Goal: Task Accomplishment & Management: Complete application form

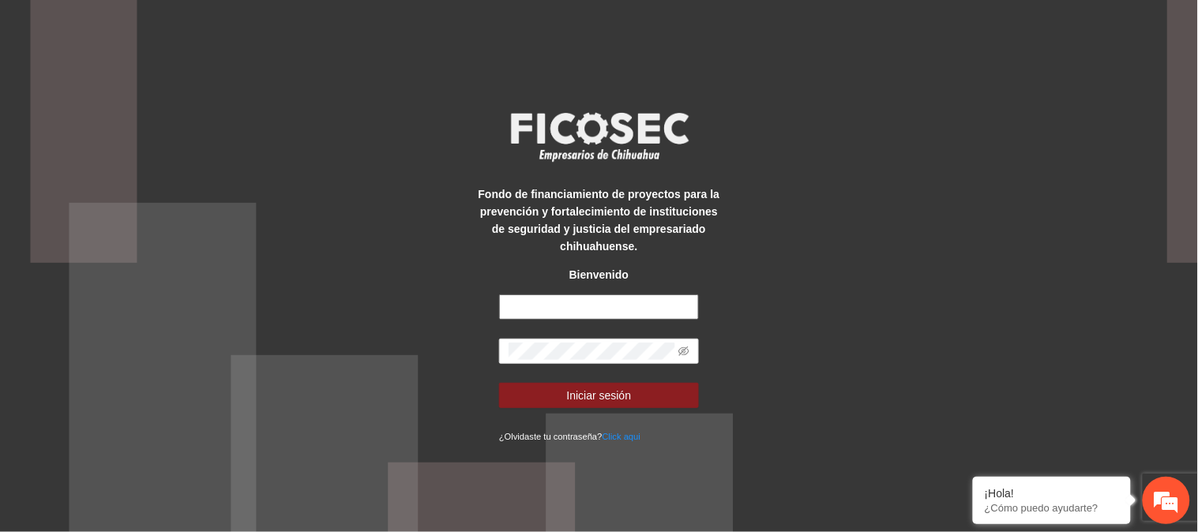
click at [598, 299] on input "text" at bounding box center [599, 307] width 200 height 25
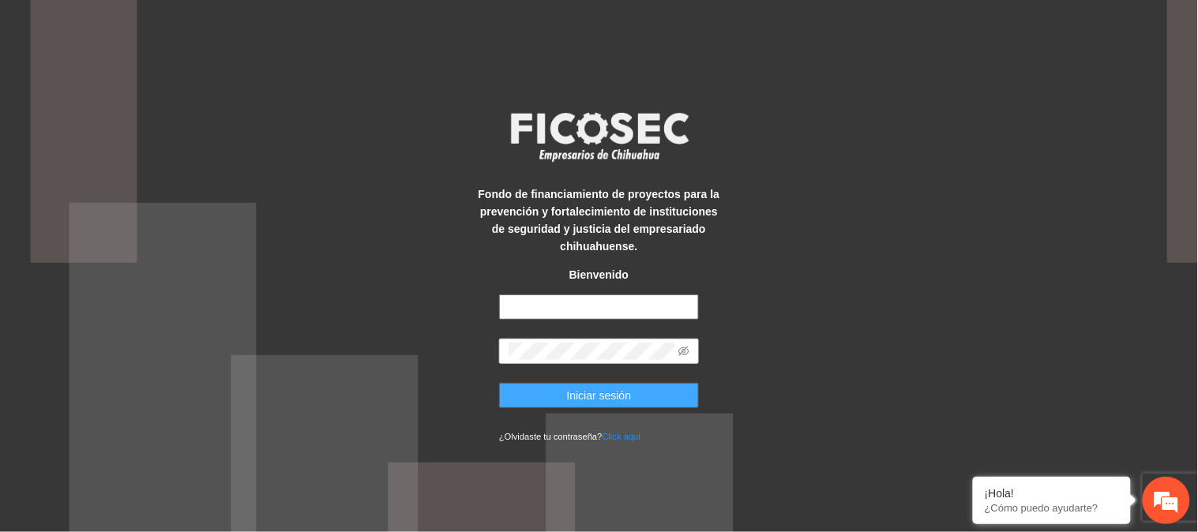
type input "**********"
click at [653, 401] on button "Iniciar sesión" at bounding box center [599, 395] width 200 height 25
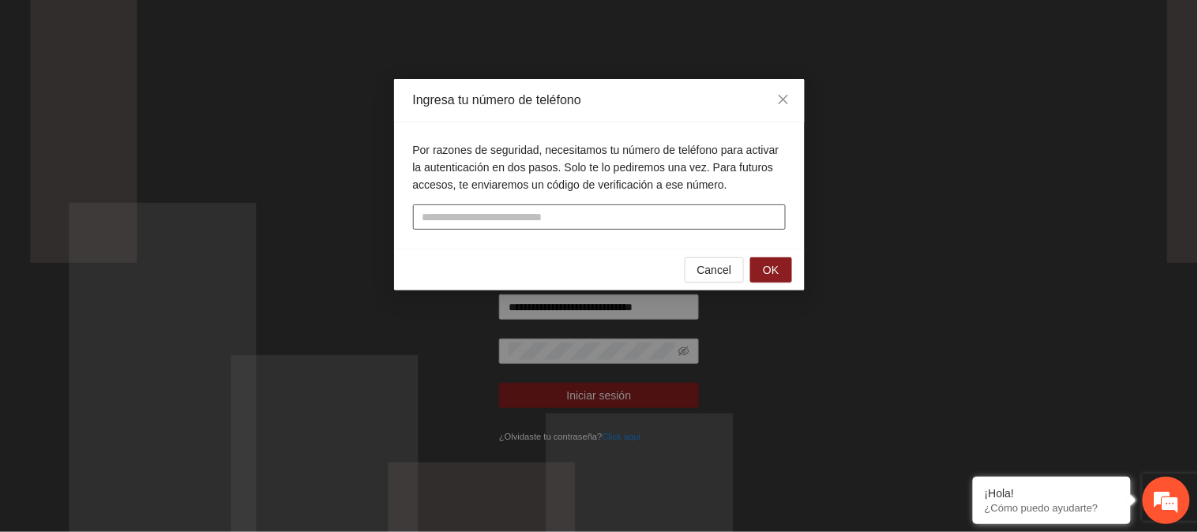
click at [606, 216] on input "tel" at bounding box center [599, 217] width 373 height 25
type input "**********"
click at [777, 269] on span "OK" at bounding box center [771, 269] width 16 height 17
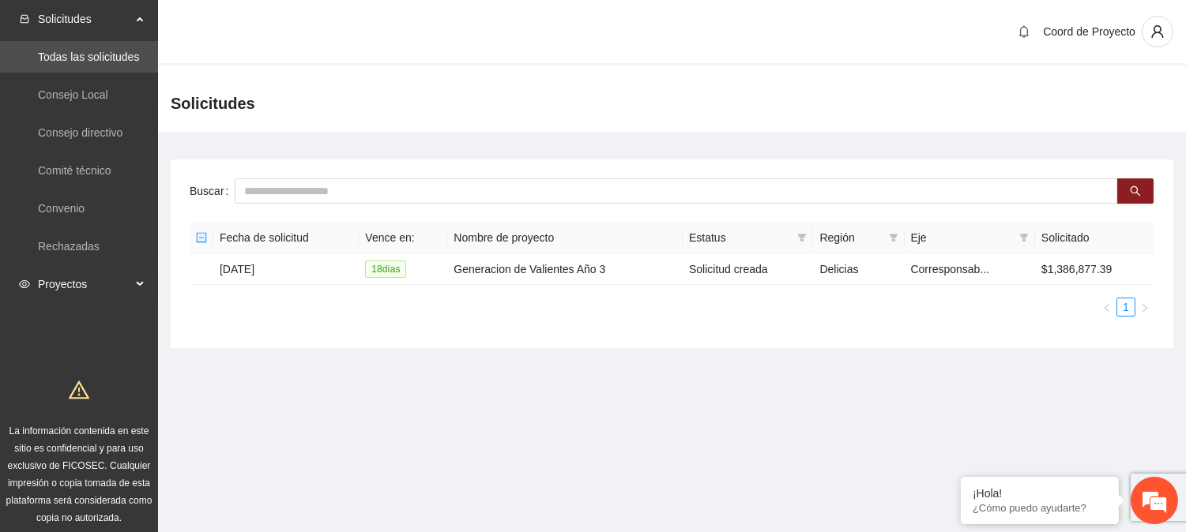
click at [41, 284] on span "Proyectos" at bounding box center [84, 285] width 93 height 32
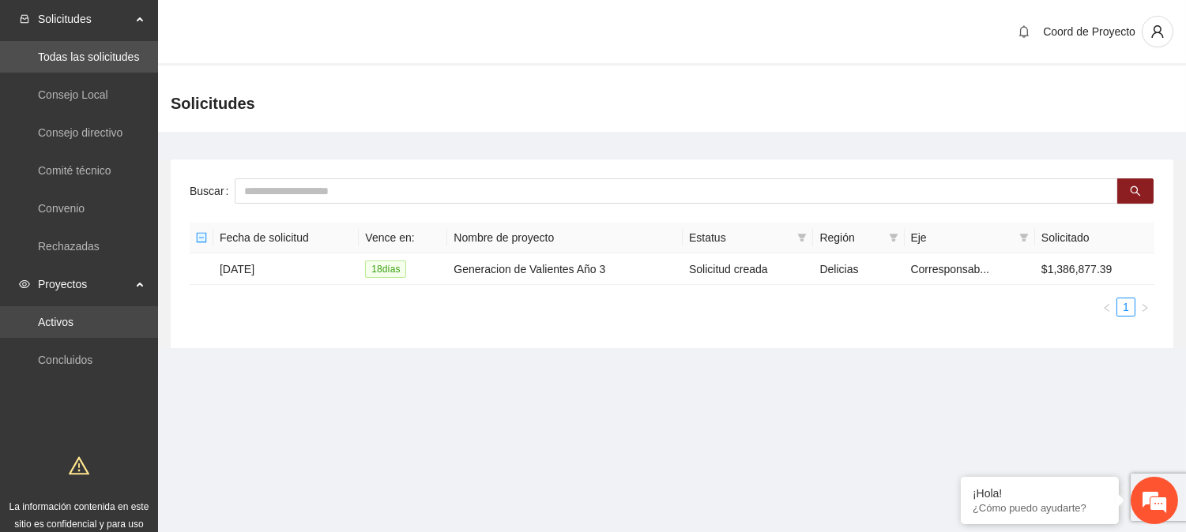
click at [66, 324] on link "Activos" at bounding box center [56, 322] width 36 height 13
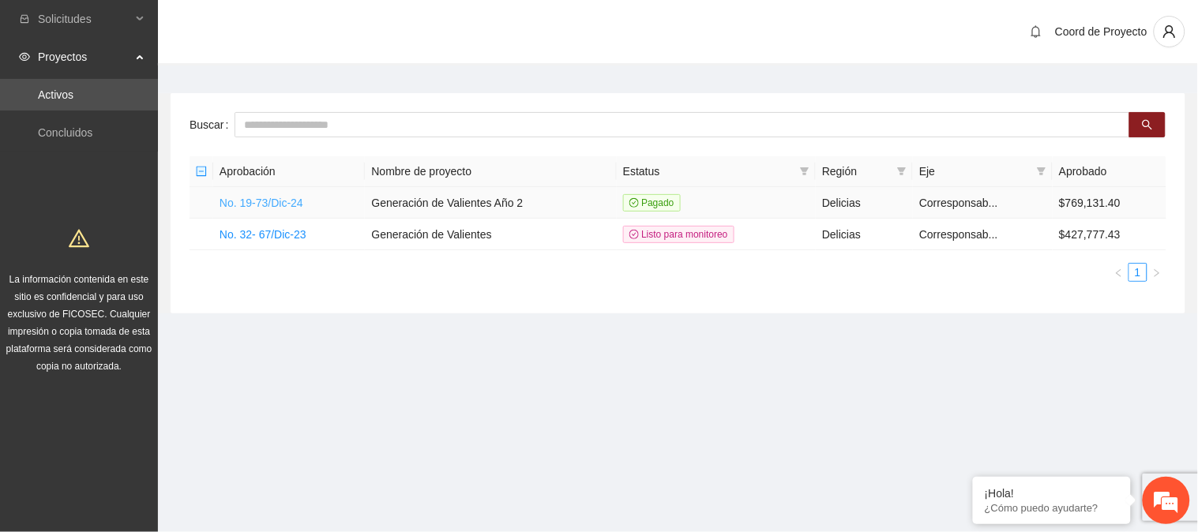
click at [262, 201] on link "No. 19-73/Dic-24" at bounding box center [262, 203] width 84 height 13
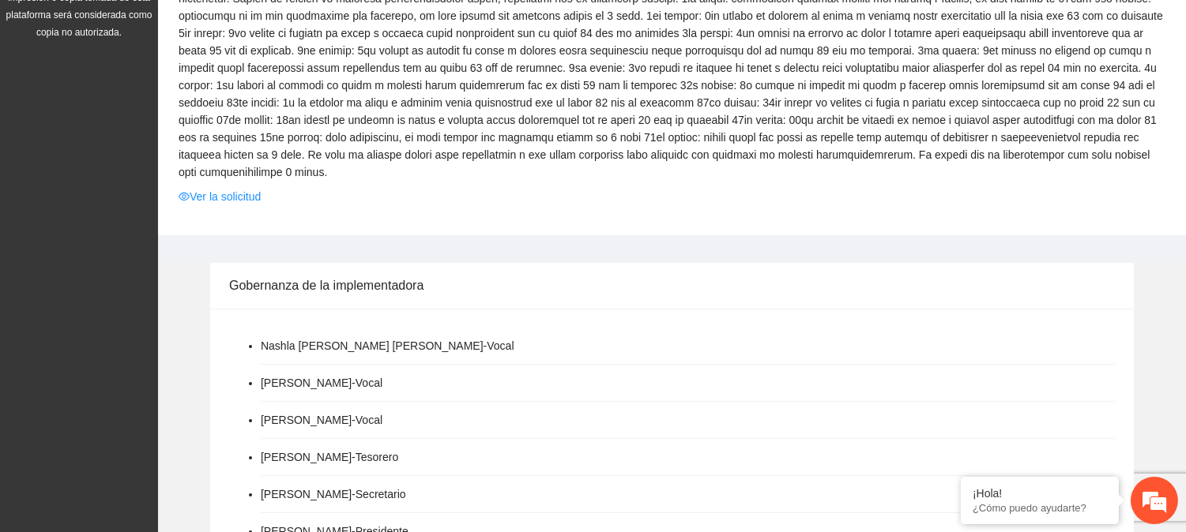
scroll to position [273, 0]
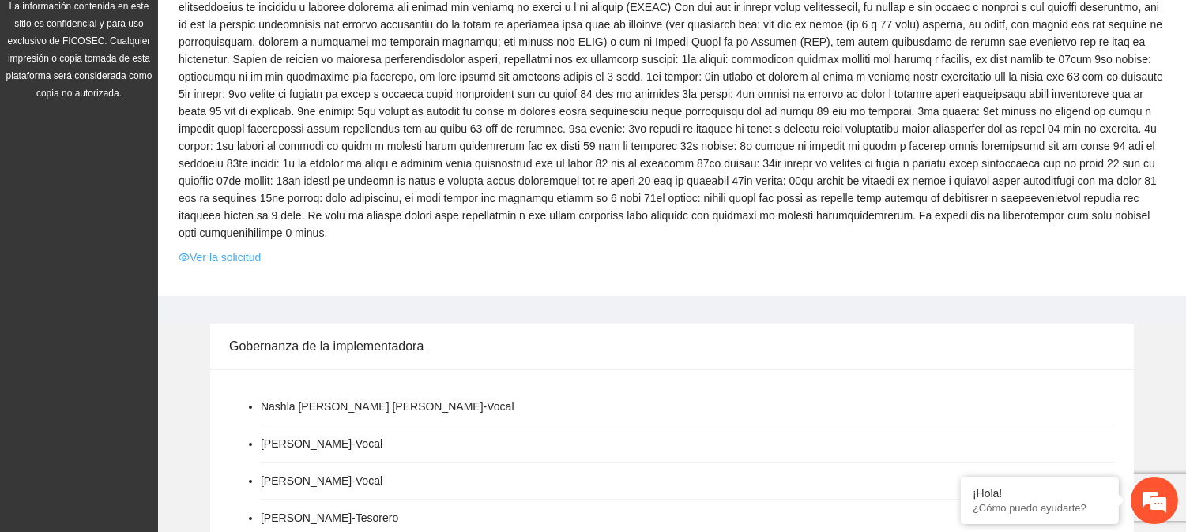
click at [243, 257] on link "Ver la solicitud" at bounding box center [220, 257] width 82 height 17
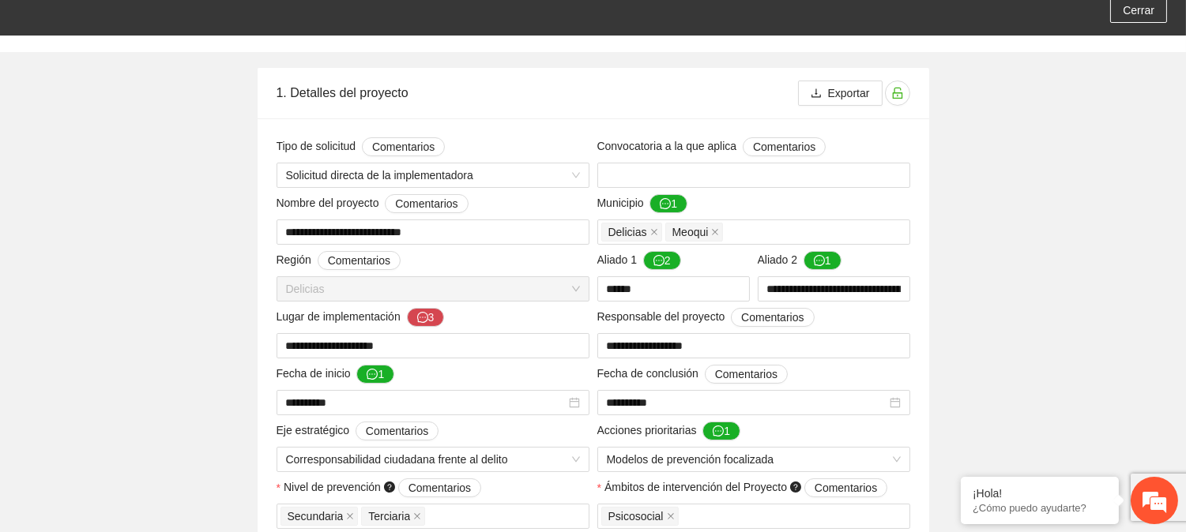
scroll to position [127, 0]
